Goal: Navigation & Orientation: Find specific page/section

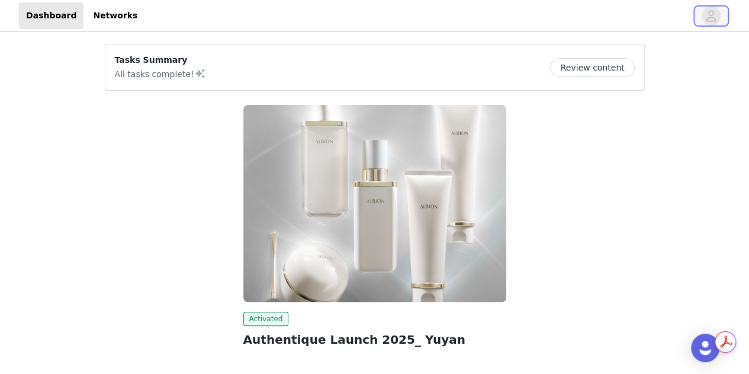
click at [713, 18] on icon "avatar" at bounding box center [711, 15] width 10 height 11
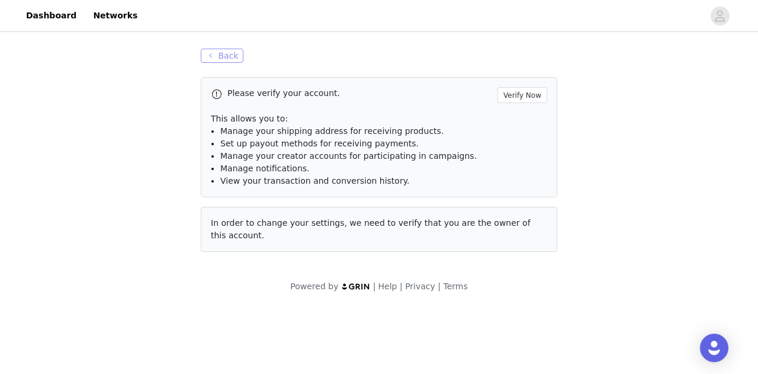
click at [233, 55] on button "Back" at bounding box center [222, 56] width 43 height 14
click at [220, 50] on button "Back" at bounding box center [222, 56] width 43 height 14
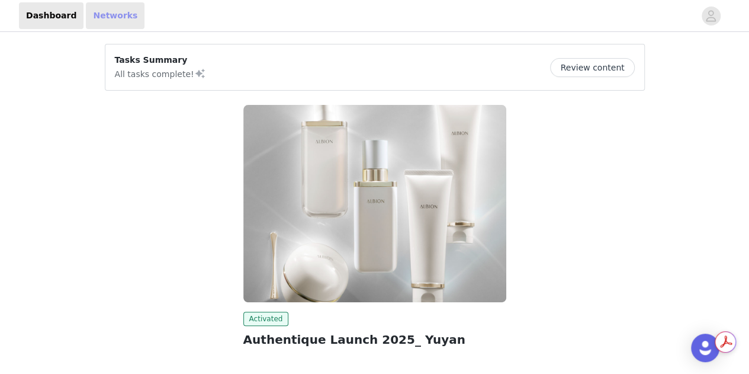
click at [94, 11] on link "Networks" at bounding box center [115, 15] width 59 height 27
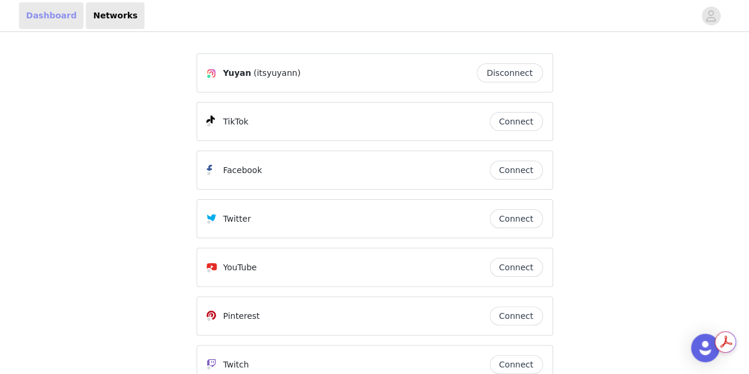
click at [37, 15] on link "Dashboard" at bounding box center [51, 15] width 65 height 27
